Goal: Transaction & Acquisition: Purchase product/service

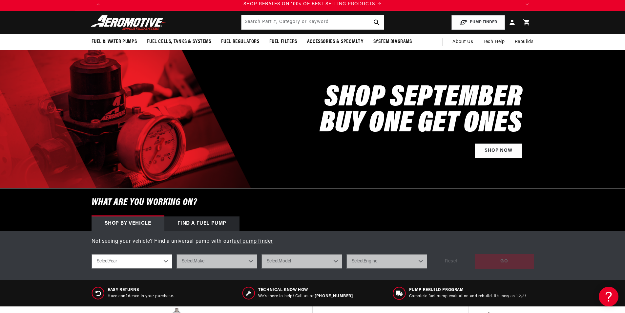
scroll to position [33, 0]
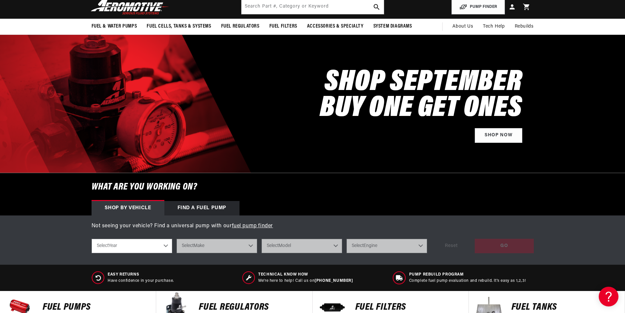
click at [153, 247] on select "Select Year [DATE] 2022 2021 2020 2019 2018 2017 2016 2015 2014 2013 2012 2011 …" at bounding box center [132, 245] width 81 height 14
select select "2023"
click at [92, 238] on select "Select Year [DATE] 2022 2021 2020 2019 2018 2017 2016 2015 2014 2013 2012 2011 …" at bounding box center [132, 245] width 81 height 14
select select "2023"
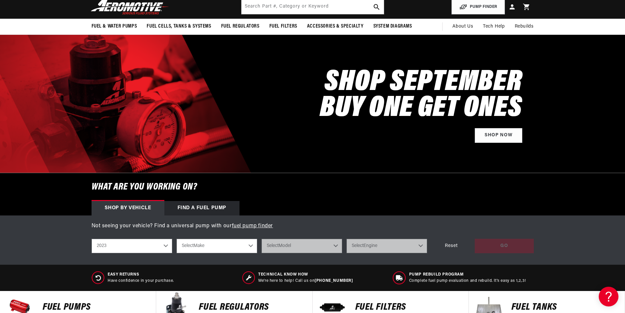
scroll to position [0, 0]
click at [210, 244] on select "Select Make Ford" at bounding box center [216, 245] width 81 height 14
select select "Ford"
click at [176, 238] on select "Select Make Ford" at bounding box center [216, 245] width 81 height 14
select select "Ford"
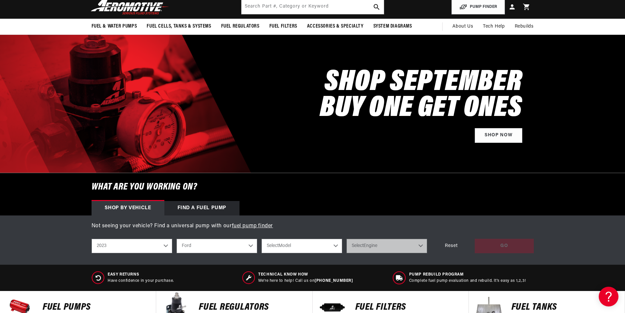
click at [302, 248] on select "Select Model F-150" at bounding box center [301, 245] width 81 height 14
select select "F-150"
click at [261, 238] on select "Select Model F-150" at bounding box center [301, 245] width 81 height 14
select select "F-150"
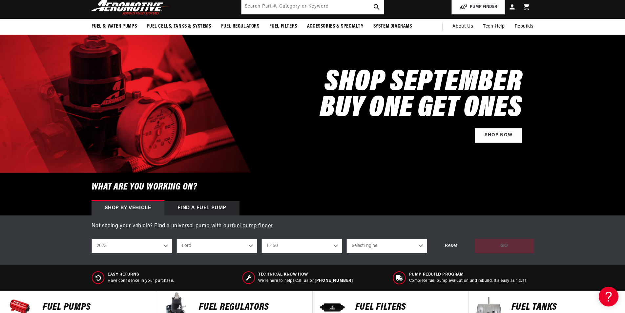
click at [380, 245] on select "Select Engine 2.7L 3.3L 5.0L" at bounding box center [386, 245] width 81 height 14
select select "5.0L"
click at [346, 238] on select "Select Engine 2.7L 3.3L 5.0L" at bounding box center [386, 245] width 81 height 14
select select "5.0L"
click at [494, 242] on div "GO" at bounding box center [504, 245] width 59 height 15
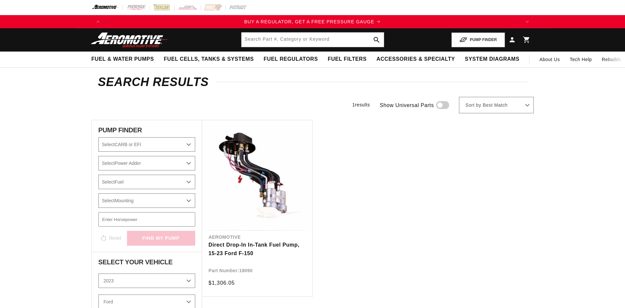
select select "5.0L"
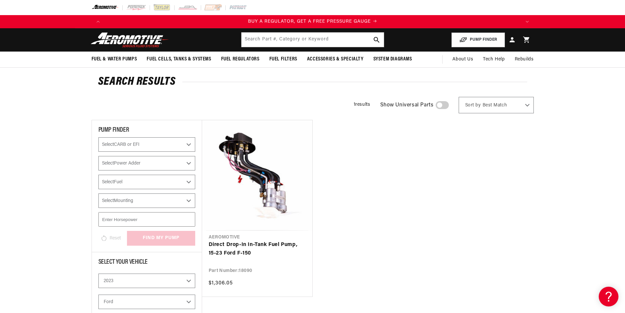
scroll to position [33, 0]
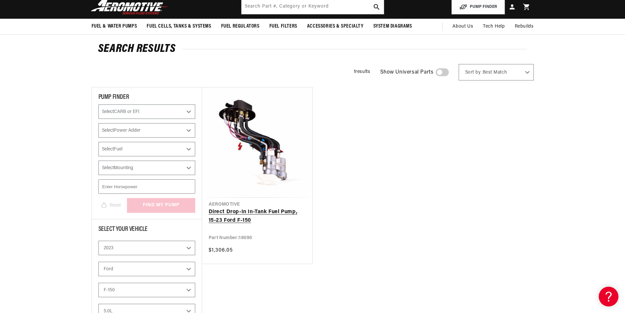
click at [265, 210] on link "Direct Drop-In In-Tank Fuel Pump, 15-23 Ford F-150" at bounding box center [257, 216] width 97 height 17
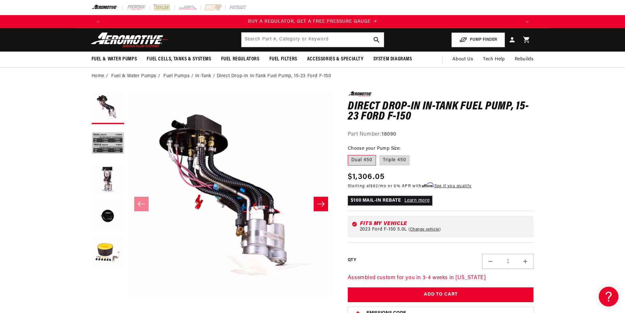
click at [320, 201] on icon "Slide right" at bounding box center [321, 203] width 8 height 7
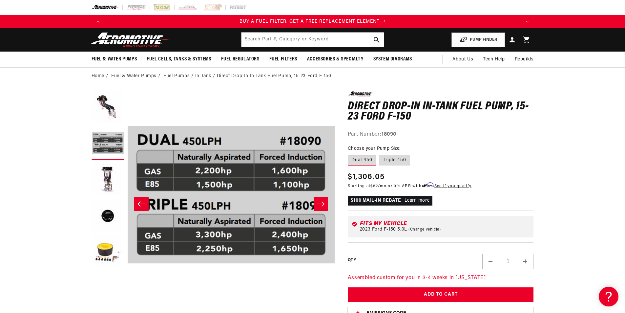
scroll to position [0, 416]
click at [320, 202] on icon "Slide right" at bounding box center [321, 203] width 8 height 7
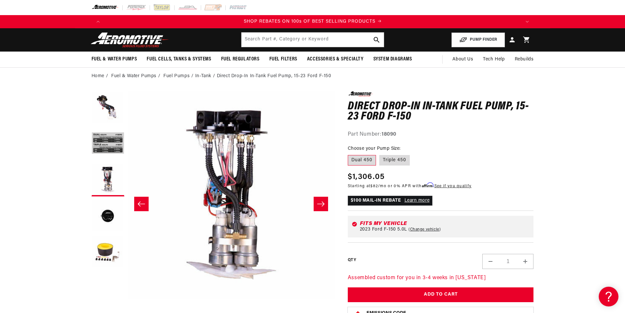
scroll to position [0, 832]
click at [320, 202] on icon "Slide right" at bounding box center [321, 203] width 8 height 7
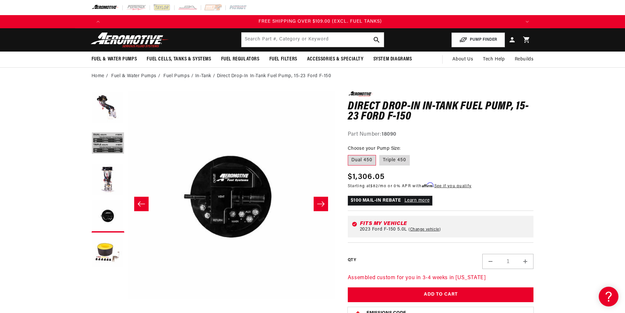
scroll to position [0, 1248]
click at [320, 202] on icon "Slide right" at bounding box center [321, 203] width 8 height 7
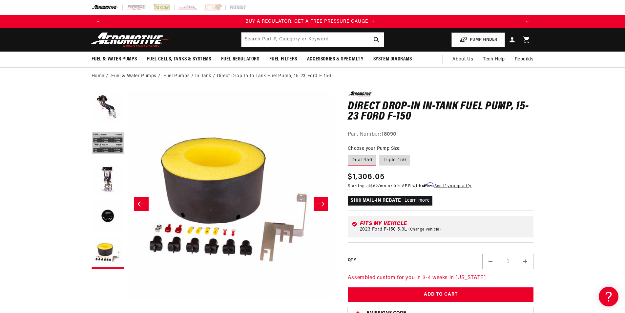
scroll to position [0, 0]
click at [320, 202] on icon "Slide right" at bounding box center [321, 203] width 8 height 7
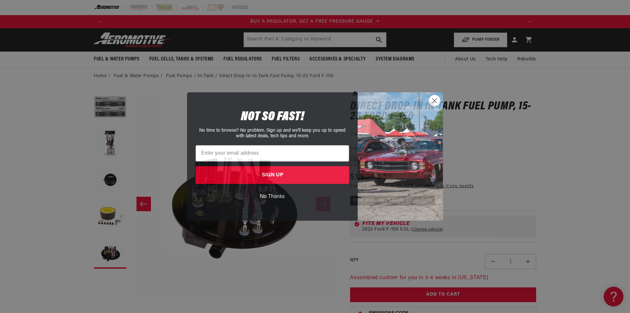
click at [432, 98] on icon "Close dialog" at bounding box center [434, 100] width 5 height 5
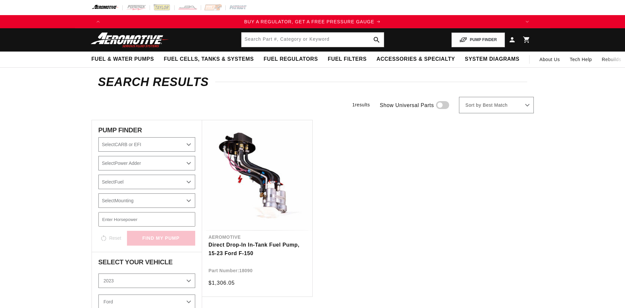
select select "5.0L"
